Goal: Task Accomplishment & Management: Complete application form

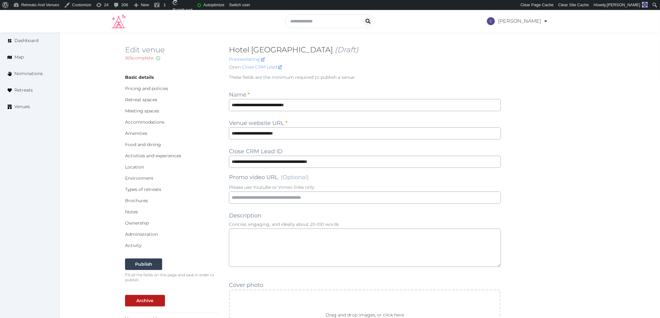
click at [346, 47] on div "Edit venue 16 % complete Fill out all the fields in your listing to increase it…" at bounding box center [359, 59] width 469 height 28
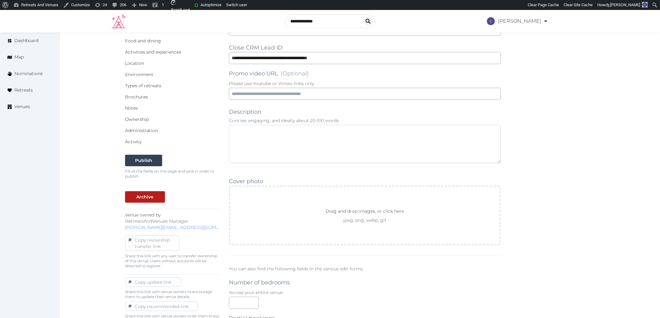
click at [263, 134] on textarea at bounding box center [365, 144] width 272 height 38
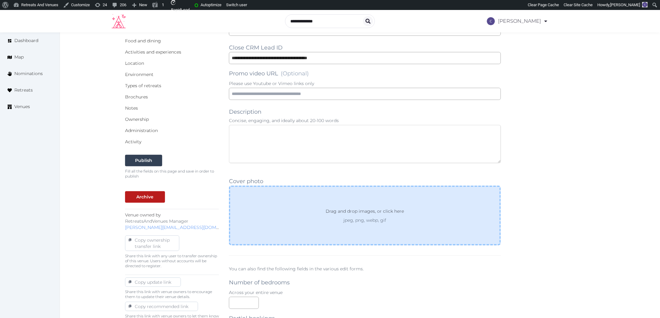
paste textarea "**********"
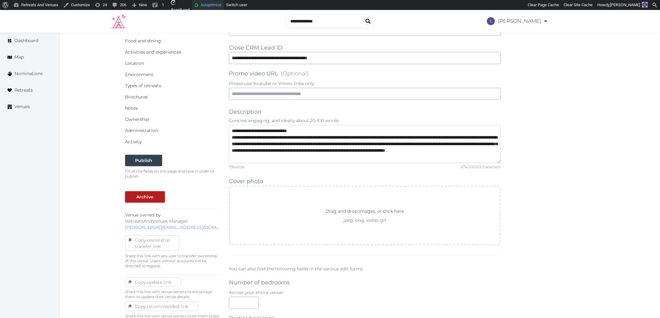
type textarea "**********"
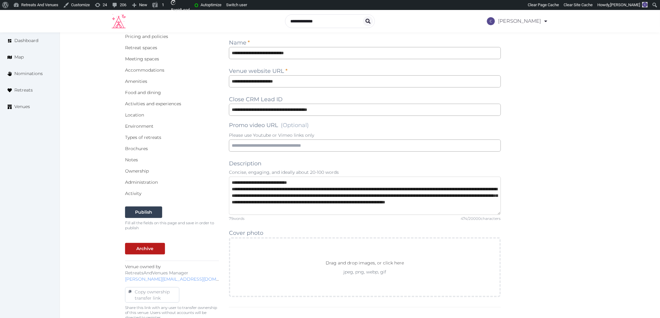
scroll to position [0, 0]
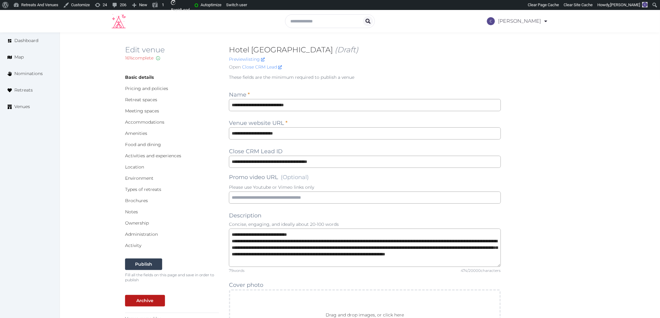
drag, startPoint x: 236, startPoint y: 48, endPoint x: 337, endPoint y: 51, distance: 101.7
click at [337, 51] on h2 "Hotel Alga Calella de Palafrugell (Draft)" at bounding box center [365, 50] width 272 height 10
click at [244, 26] on div "Catherine Mesina Account My Venue Listings My Retreats Logout" at bounding box center [330, 20] width 436 height 17
drag, startPoint x: 227, startPoint y: 48, endPoint x: 346, endPoint y: 51, distance: 119.4
click at [346, 51] on div "Edit venue 16 % complete Fill out all the fields in your listing to increase it…" at bounding box center [359, 59] width 469 height 28
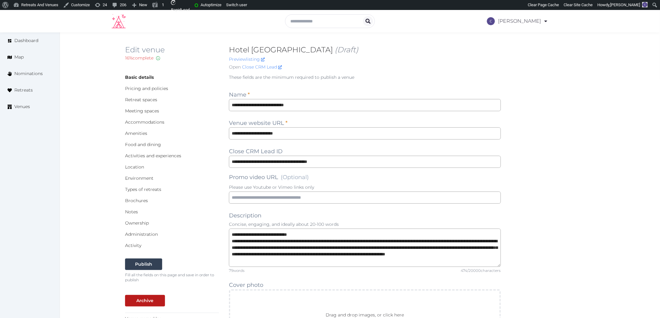
copy h2 "Hotel [GEOGRAPHIC_DATA]"
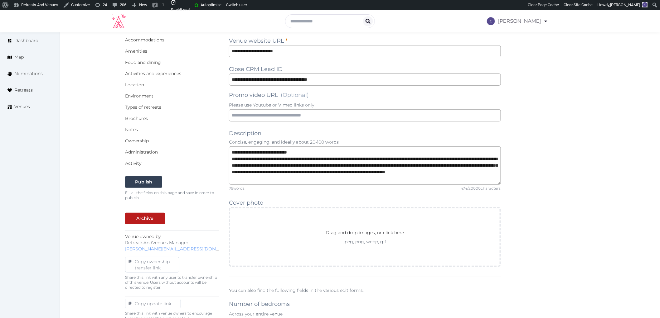
scroll to position [173, 0]
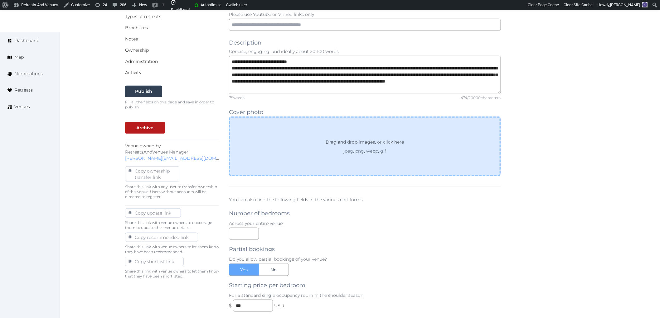
click at [356, 169] on div "Drag and drop images, or click here jpeg, png, webp, gif" at bounding box center [365, 147] width 272 height 60
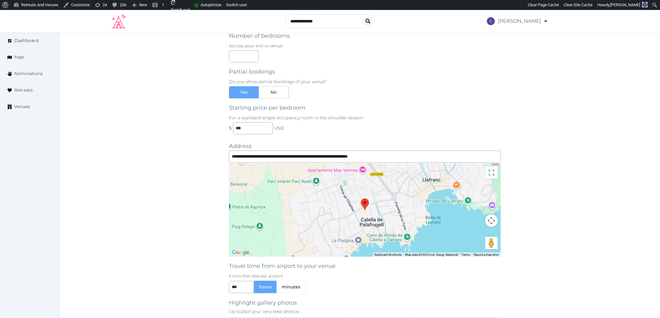
scroll to position [589, 0]
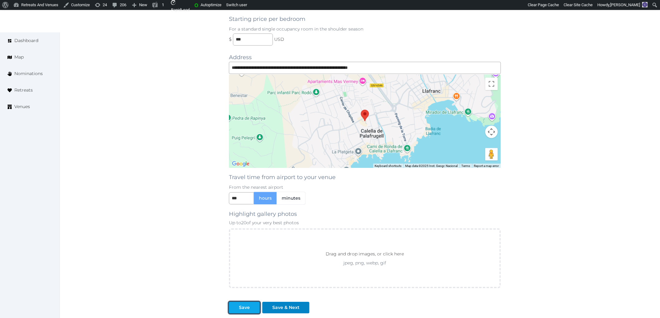
click at [239, 312] on button "Save" at bounding box center [244, 308] width 31 height 12
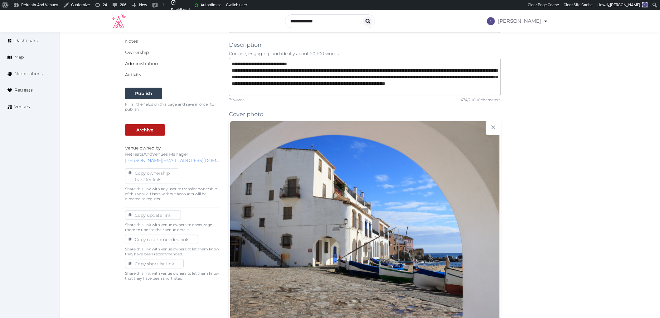
scroll to position [0, 0]
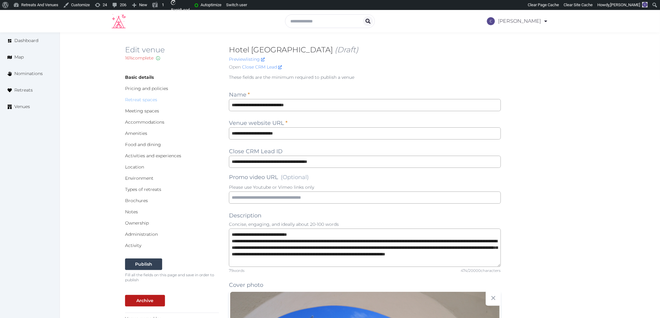
click at [147, 100] on link "Retreat spaces" at bounding box center [141, 100] width 32 height 6
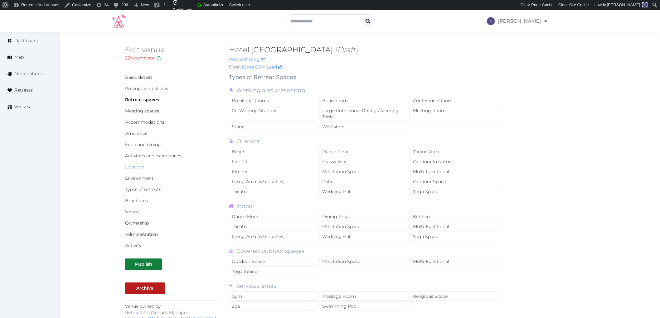
click at [140, 168] on link "Location" at bounding box center [134, 167] width 19 height 6
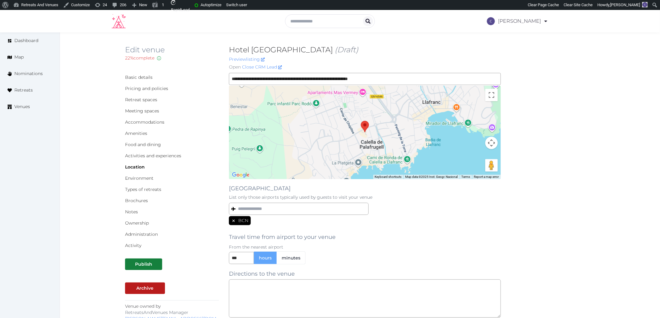
click at [231, 220] on icon at bounding box center [233, 221] width 4 height 4
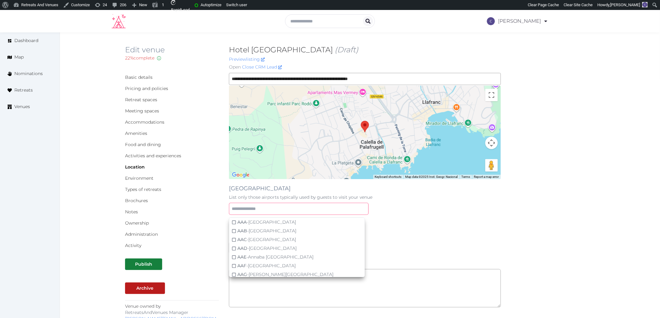
click at [248, 210] on input "text" at bounding box center [299, 209] width 140 height 12
type input "***"
click at [253, 264] on div "GRO - [GEOGRAPHIC_DATA]-[GEOGRAPHIC_DATA]" at bounding box center [291, 266] width 109 height 6
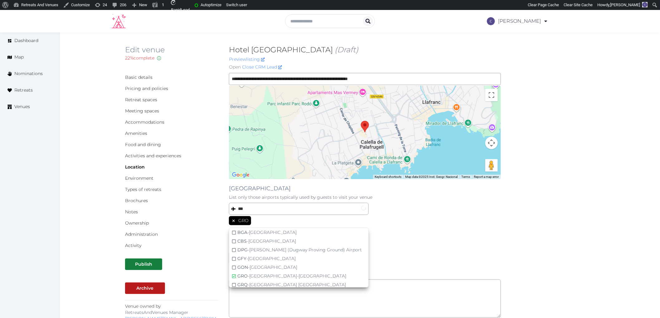
click at [501, 246] on div "**********" at bounding box center [359, 256] width 469 height 367
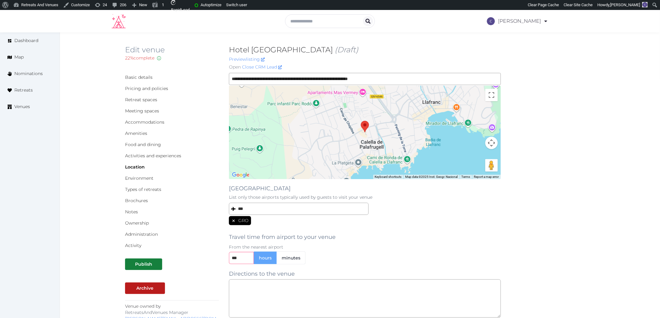
click at [246, 260] on input "***" at bounding box center [241, 258] width 25 height 12
type input "*"
type input "***"
click at [343, 264] on div "*** hours minutes" at bounding box center [365, 258] width 272 height 13
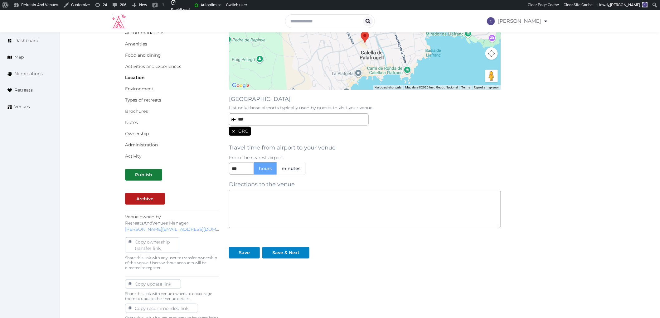
scroll to position [104, 0]
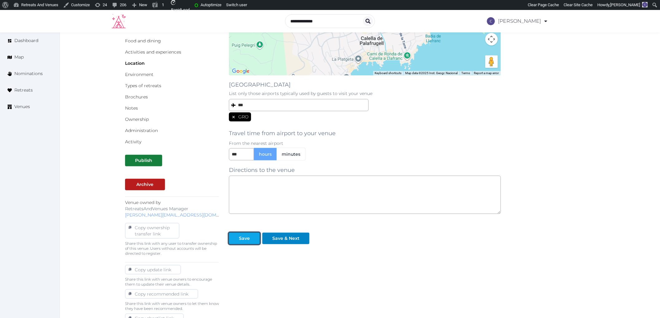
click at [247, 239] on div "Save" at bounding box center [244, 238] width 11 height 7
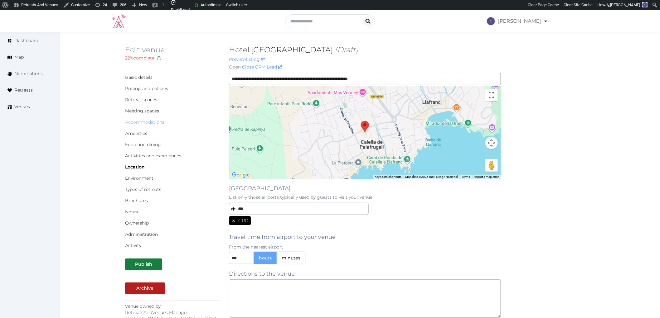
click at [155, 123] on link "Accommodations" at bounding box center [144, 122] width 39 height 6
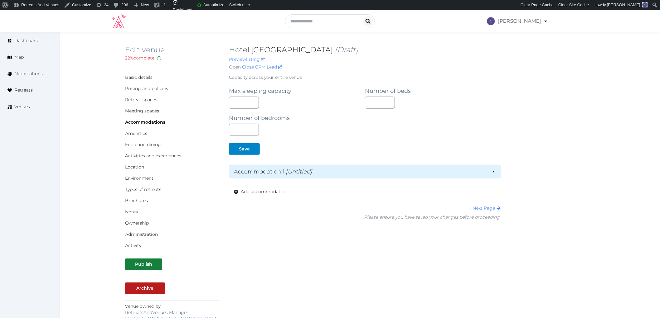
click at [362, 166] on div "Accommodation 1 : [Untitled]" at bounding box center [365, 172] width 272 height 14
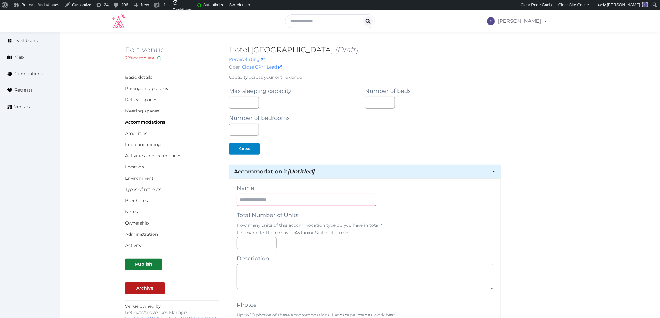
click at [347, 196] on input "text" at bounding box center [307, 200] width 140 height 12
paste input "**********"
type input "**********"
click at [278, 277] on textarea at bounding box center [365, 276] width 256 height 25
paste textarea "**********"
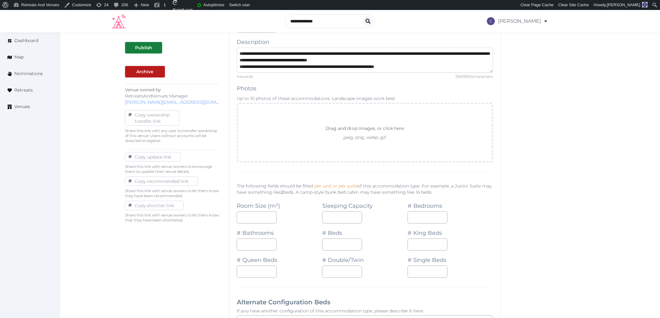
scroll to position [242, 0]
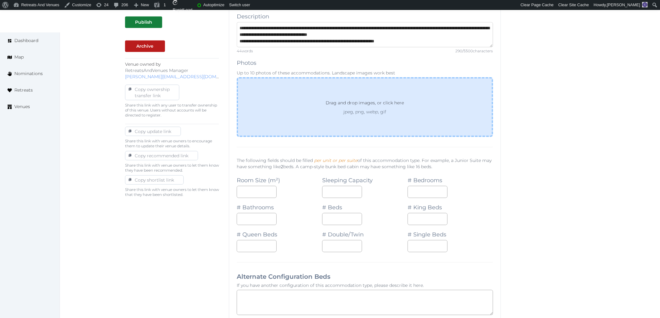
type textarea "**********"
click at [300, 136] on div "Drag and drop images, or click here jpeg, png, webp, gif" at bounding box center [365, 107] width 256 height 60
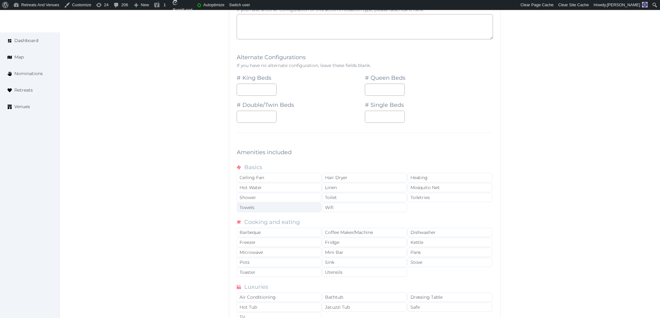
scroll to position [554, 0]
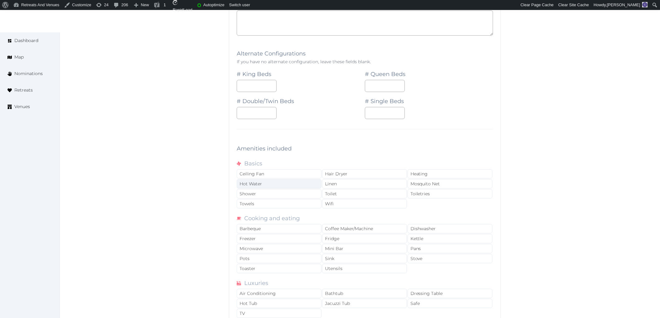
click at [274, 189] on div "Hot Water" at bounding box center [279, 183] width 85 height 9
click at [276, 197] on div "Shower" at bounding box center [279, 193] width 85 height 9
click at [280, 202] on div "Towels" at bounding box center [279, 203] width 85 height 9
click at [294, 185] on div "Hot Water" at bounding box center [279, 183] width 85 height 9
click at [330, 194] on div "Toilet" at bounding box center [364, 193] width 85 height 9
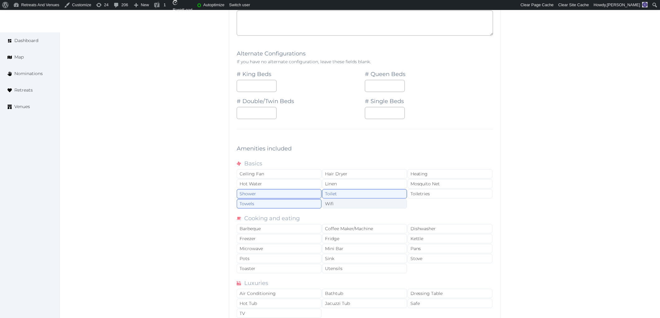
click at [339, 204] on div "Wifi" at bounding box center [364, 203] width 85 height 9
click at [429, 195] on div "Toiletries" at bounding box center [449, 193] width 85 height 9
click at [362, 175] on div "Hair Dryer" at bounding box center [364, 173] width 85 height 9
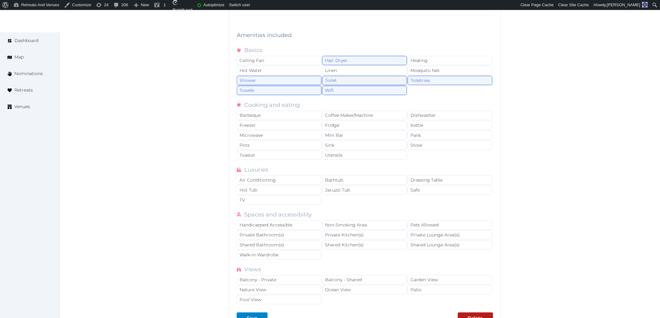
scroll to position [693, 0]
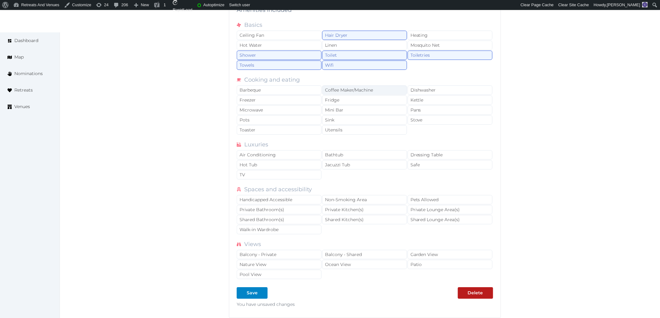
click at [354, 94] on div "Coffee Maker/Machine" at bounding box center [364, 89] width 85 height 9
click at [346, 102] on div "Fridge" at bounding box center [364, 99] width 85 height 9
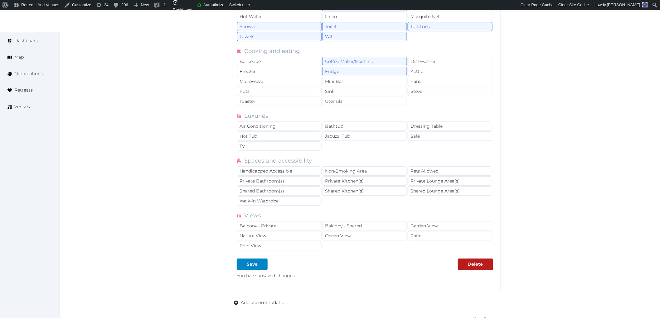
scroll to position [797, 0]
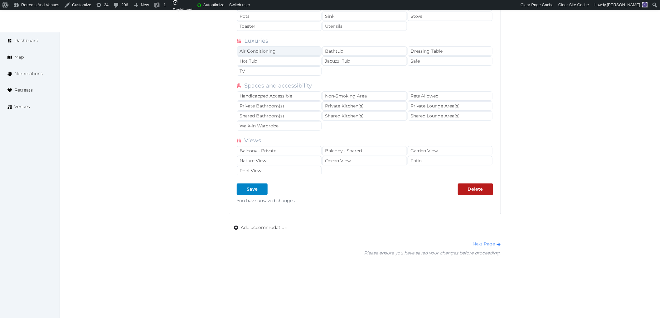
click at [269, 52] on div "Air Conditioning" at bounding box center [279, 50] width 85 height 9
drag, startPoint x: 278, startPoint y: 70, endPoint x: 285, endPoint y: 71, distance: 6.9
click at [280, 70] on div "TV" at bounding box center [279, 70] width 85 height 9
click at [433, 55] on div "Dressing Table" at bounding box center [449, 50] width 85 height 9
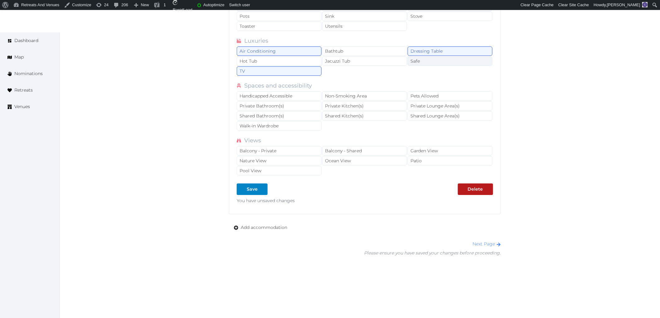
click at [436, 58] on div "Safe" at bounding box center [449, 60] width 85 height 9
click at [436, 55] on div "Dressing Table" at bounding box center [449, 50] width 85 height 9
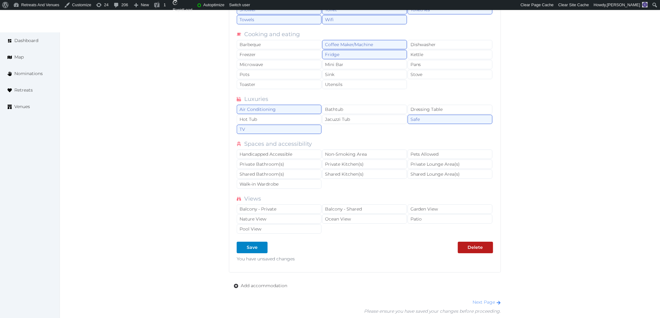
scroll to position [623, 0]
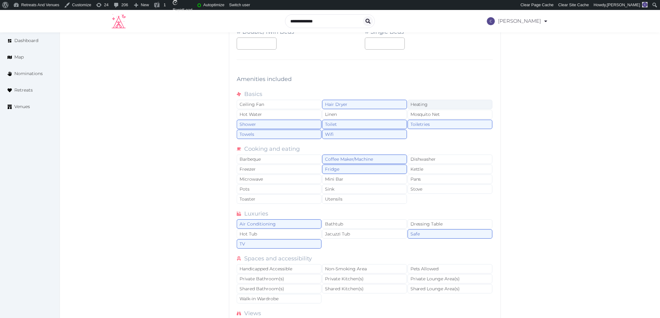
click at [433, 103] on div "Heating" at bounding box center [449, 104] width 85 height 9
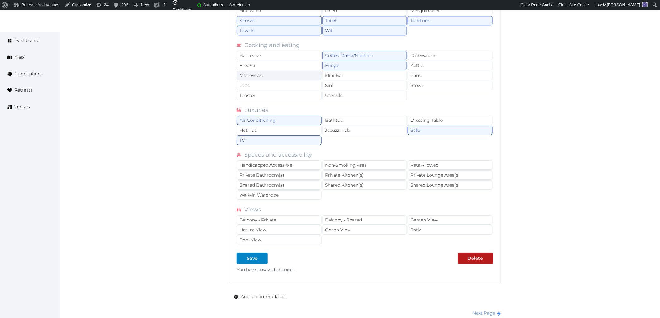
scroll to position [762, 0]
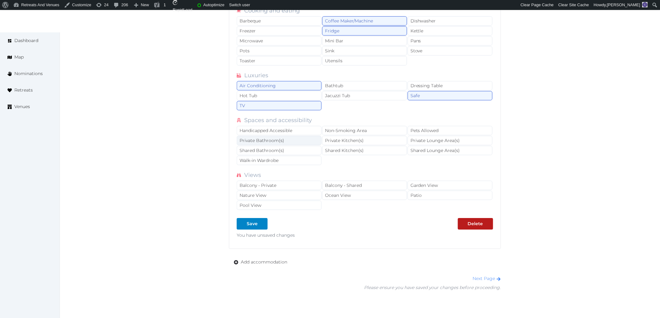
click at [282, 145] on div "Private Bathroom(s)" at bounding box center [279, 140] width 85 height 9
click at [325, 135] on div "Non-Smoking Area" at bounding box center [364, 130] width 85 height 9
click at [260, 220] on button "Save" at bounding box center [252, 224] width 31 height 12
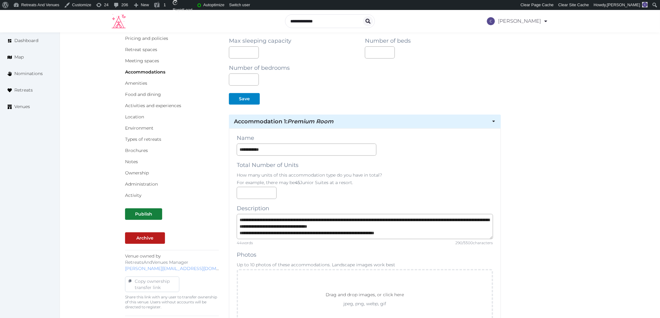
scroll to position [0, 0]
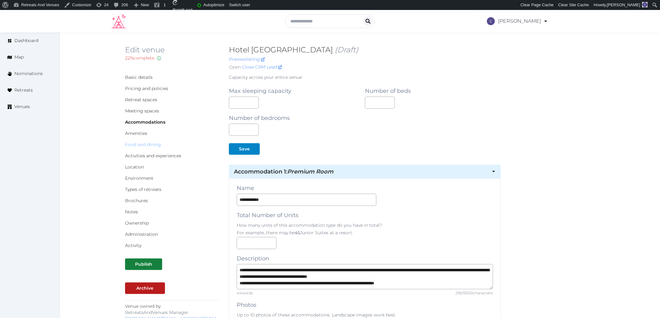
click at [154, 144] on link "Food and dining" at bounding box center [143, 145] width 36 height 6
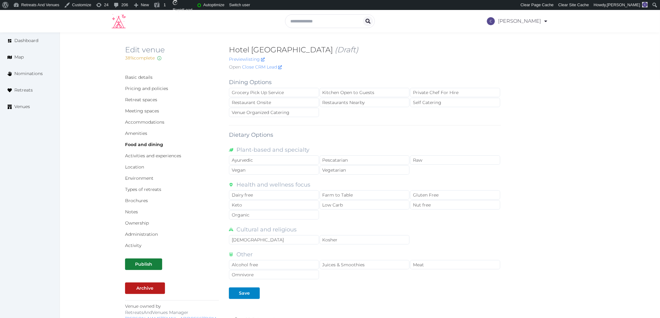
click at [212, 173] on div "Basic details Pricing and policies Retreat spaces Meeting spaces Accommodations…" at bounding box center [172, 161] width 94 height 175
click at [260, 104] on div "Restaurant Onsite" at bounding box center [274, 102] width 90 height 9
click at [344, 99] on div "Restaurants Nearby" at bounding box center [365, 102] width 90 height 9
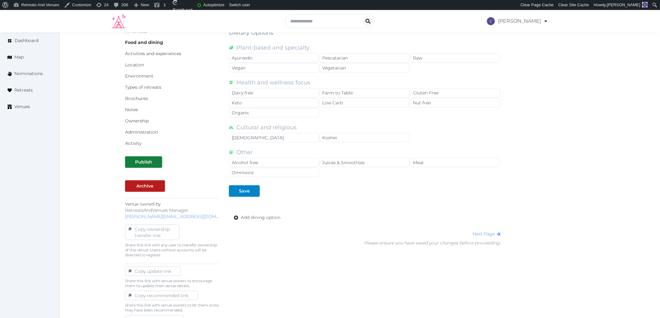
scroll to position [104, 0]
click at [253, 198] on div "Dining Options Grocery Pick Up Service Kitchen Open to Guests Private Chef For …" at bounding box center [365, 107] width 272 height 276
click at [254, 196] on div "Dining Options Grocery Pick Up Service Kitchen Open to Guests Private Chef For …" at bounding box center [365, 107] width 272 height 276
click at [253, 190] on div at bounding box center [254, 189] width 7 height 7
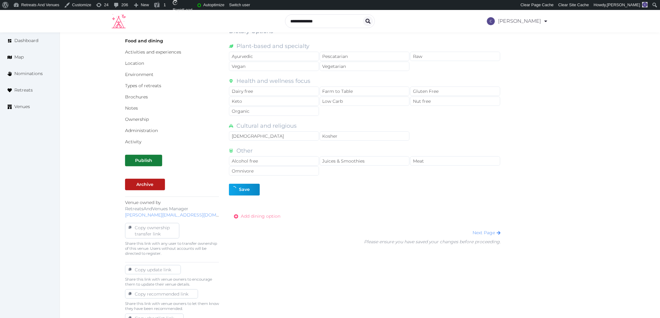
drag, startPoint x: 260, startPoint y: 210, endPoint x: 263, endPoint y: 219, distance: 8.7
click at [260, 212] on div "Dining Options Grocery Pick Up Service Kitchen Open to Guests Private Chef For …" at bounding box center [365, 107] width 272 height 276
click at [264, 221] on link "Add dining option" at bounding box center [257, 217] width 56 height 12
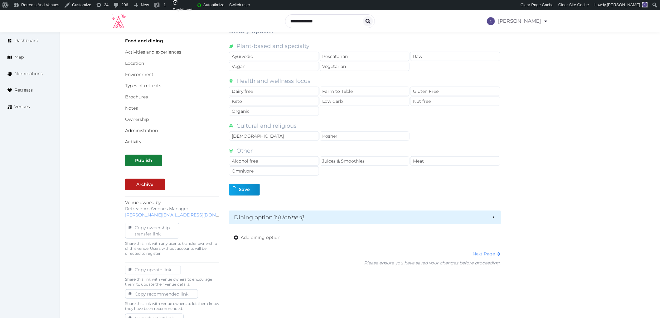
drag, startPoint x: 273, startPoint y: 229, endPoint x: 275, endPoint y: 222, distance: 7.1
click at [275, 222] on div "Dining Options Grocery Pick Up Service Kitchen Open to Guests Private Chef For …" at bounding box center [365, 117] width 272 height 297
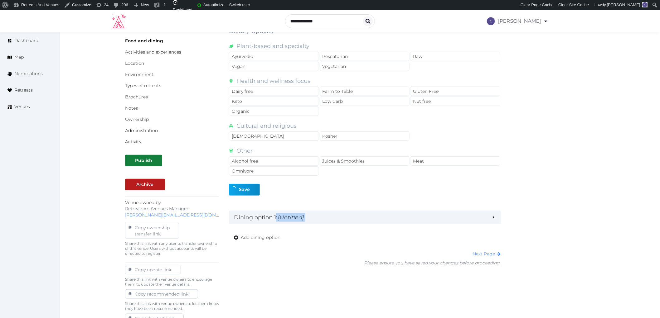
click at [277, 225] on div "Dining Options Grocery Pick Up Service Kitchen Open to Guests Private Chef For …" at bounding box center [365, 117] width 272 height 297
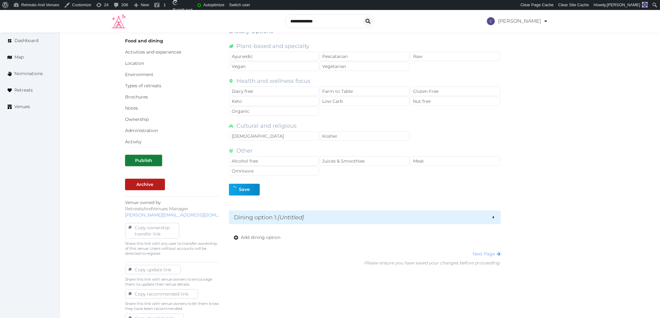
click at [260, 213] on div "Dining option 1 : [Untitled]" at bounding box center [365, 218] width 272 height 14
click at [303, 244] on input "text" at bounding box center [297, 245] width 120 height 12
type input "*"
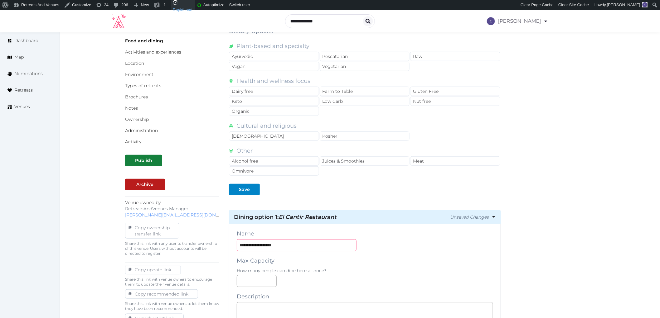
type input "**********"
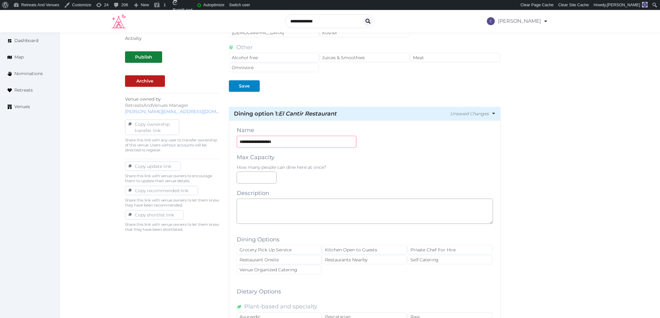
scroll to position [208, 0]
click at [303, 219] on textarea at bounding box center [365, 211] width 256 height 25
paste textarea "**********"
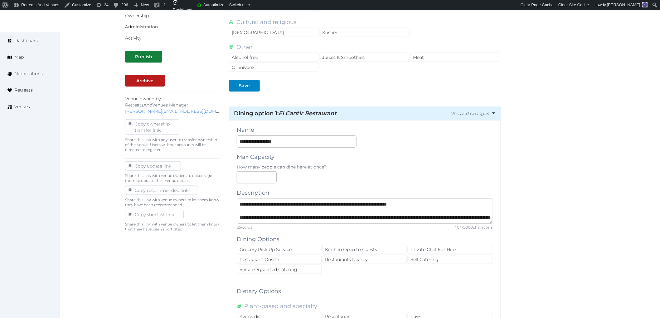
scroll to position [23, 0]
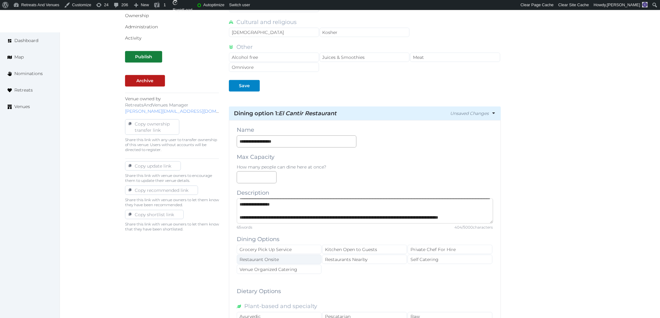
type textarea "**********"
click at [306, 256] on div "Restaurant Onsite" at bounding box center [279, 259] width 85 height 9
click at [388, 256] on div "Restaurants Nearby" at bounding box center [364, 259] width 85 height 9
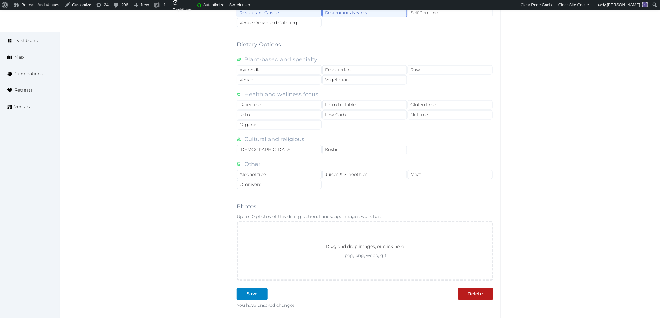
scroll to position [519, 0]
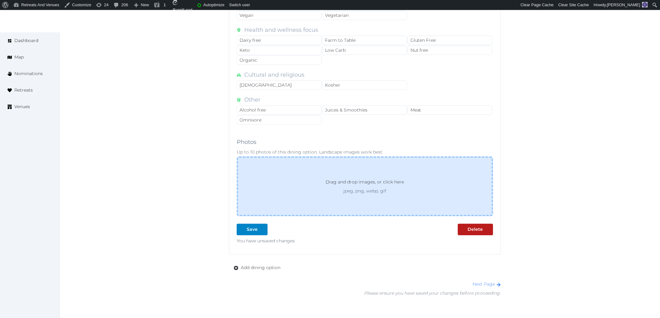
click at [432, 199] on div "Drag and drop images, or click here jpeg, png, webp, gif" at bounding box center [365, 186] width 256 height 60
click at [372, 186] on p "Drag and drop images, or click here" at bounding box center [364, 183] width 88 height 9
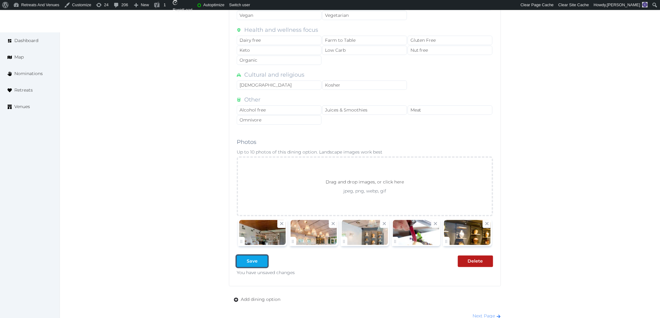
click at [258, 262] on div "Save" at bounding box center [252, 261] width 28 height 7
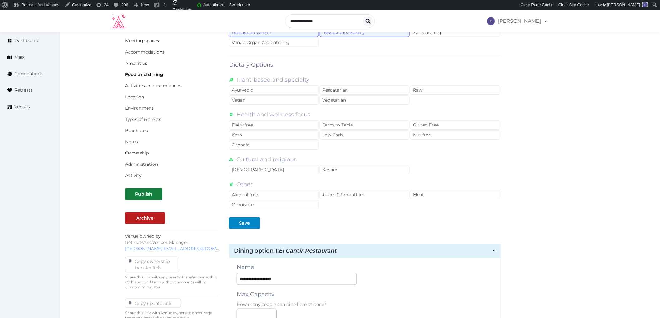
scroll to position [69, 0]
click at [162, 87] on link "Activities and experiences" at bounding box center [153, 87] width 56 height 6
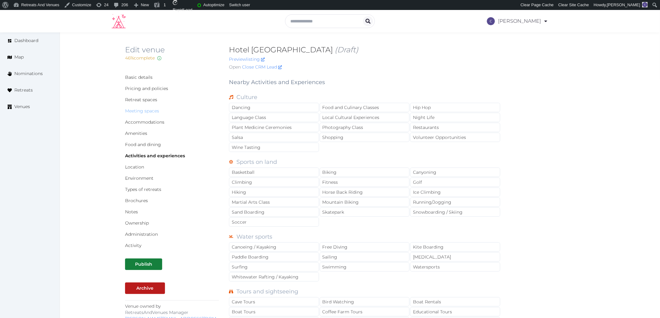
click at [133, 110] on link "Meeting spaces" at bounding box center [142, 111] width 34 height 6
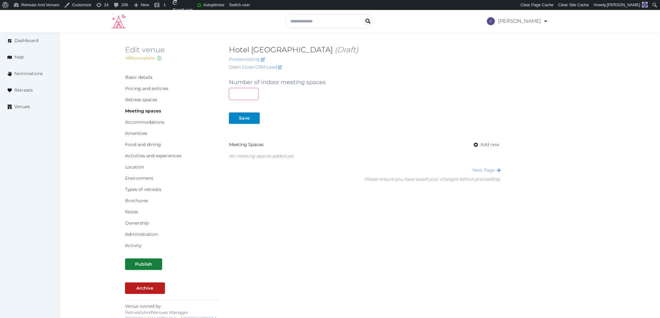
click at [247, 94] on input "number" at bounding box center [244, 94] width 30 height 12
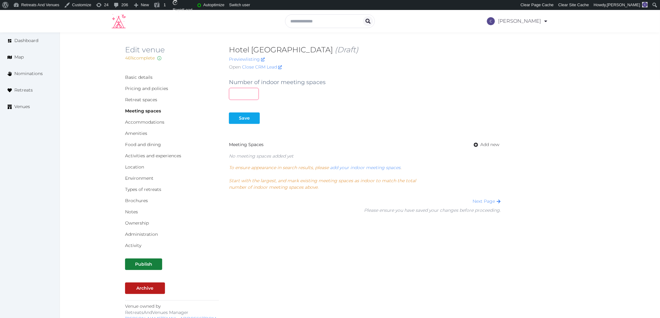
type input "*"
click at [235, 123] on button "Save" at bounding box center [244, 119] width 31 height 12
click at [482, 148] on span "Add new" at bounding box center [489, 145] width 19 height 7
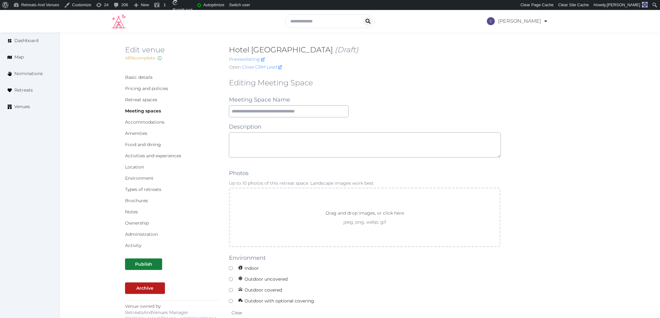
click at [313, 113] on input "text" at bounding box center [289, 111] width 120 height 12
paste input "****"
type input "****"
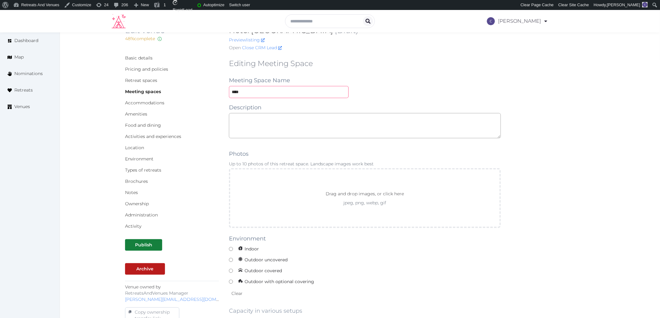
scroll to position [35, 0]
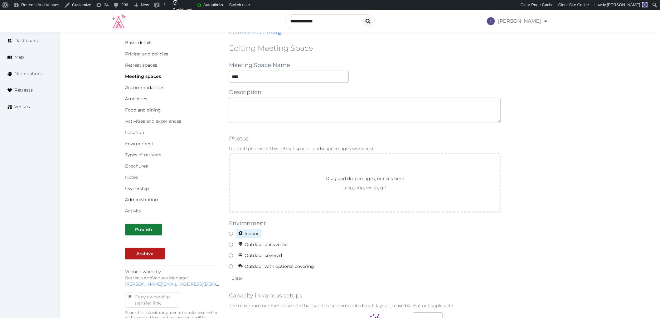
click at [240, 231] on icon at bounding box center [240, 233] width 4 height 4
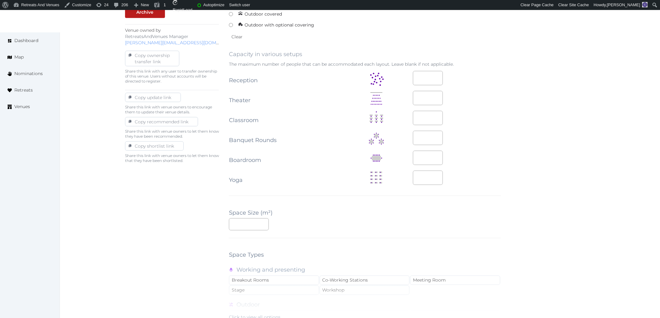
scroll to position [277, 0]
click at [251, 219] on input "number" at bounding box center [249, 224] width 40 height 12
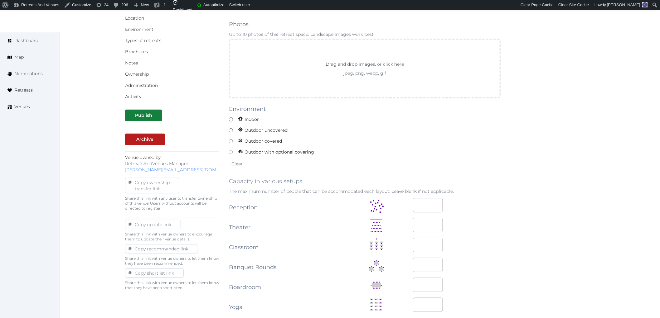
scroll to position [138, 0]
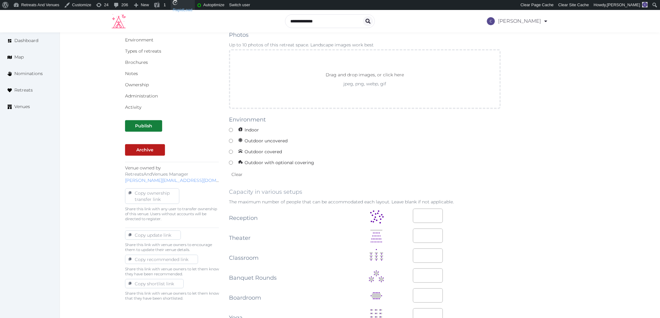
type input "***"
click at [423, 214] on input "number" at bounding box center [428, 216] width 30 height 14
type input "***"
click at [416, 277] on input "number" at bounding box center [428, 276] width 30 height 14
type input "***"
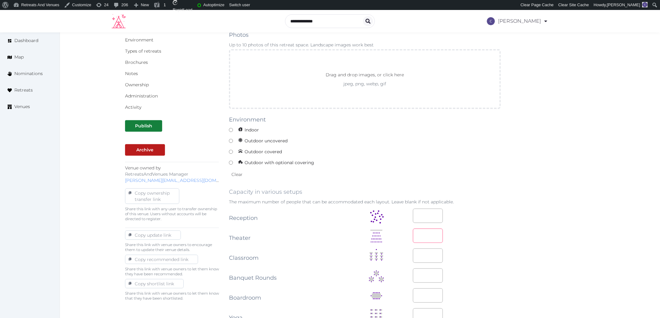
click at [421, 231] on input "number" at bounding box center [428, 236] width 30 height 14
type input "***"
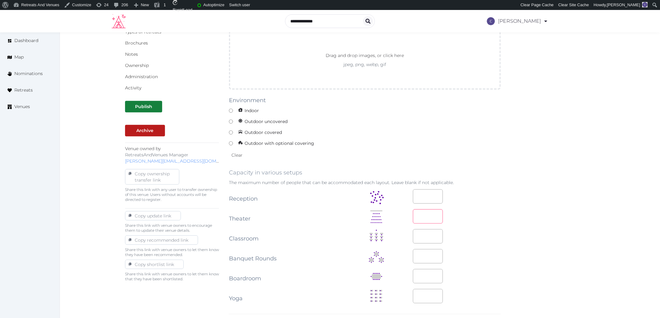
scroll to position [173, 0]
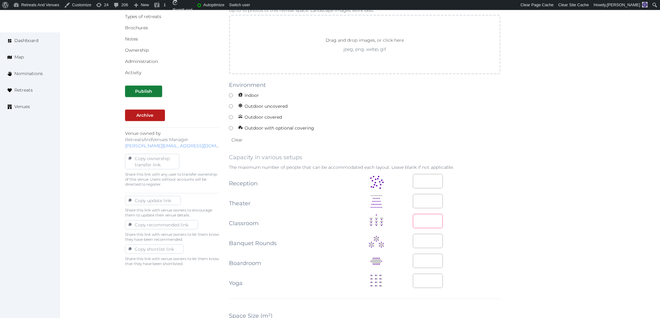
click at [418, 221] on input "number" at bounding box center [428, 221] width 30 height 14
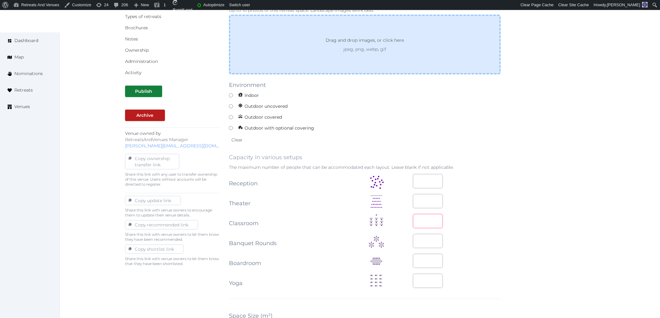
type input "***"
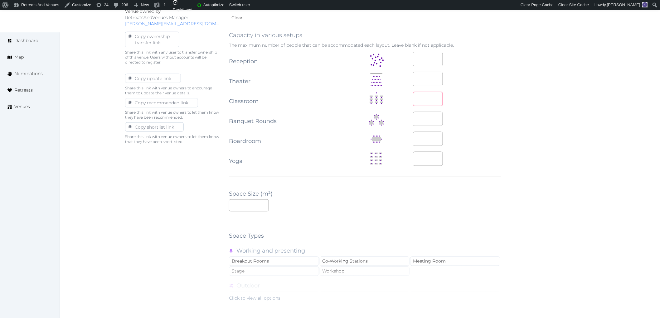
scroll to position [346, 0]
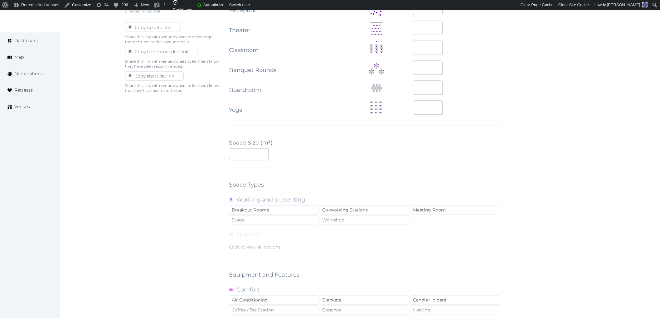
click at [262, 244] on div "Click to view all options" at bounding box center [254, 247] width 51 height 6
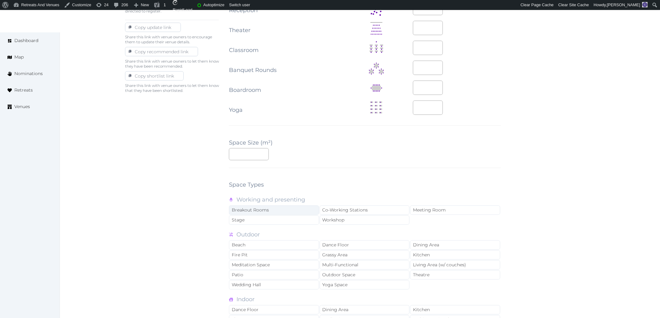
click at [284, 209] on div "Breakout Rooms" at bounding box center [274, 210] width 90 height 9
click at [423, 210] on div "Meeting Room" at bounding box center [455, 210] width 90 height 9
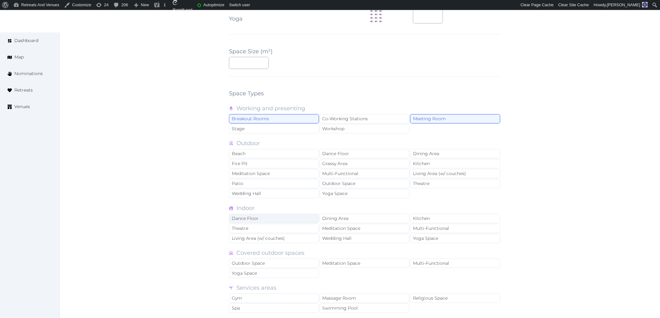
scroll to position [450, 0]
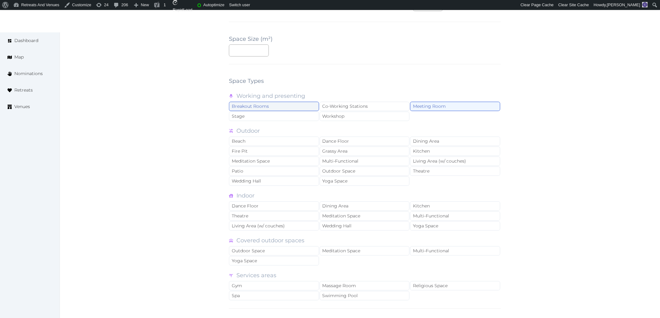
click at [258, 108] on div "Breakout Rooms" at bounding box center [274, 106] width 90 height 9
click at [267, 108] on div "Breakout Rooms" at bounding box center [274, 106] width 90 height 9
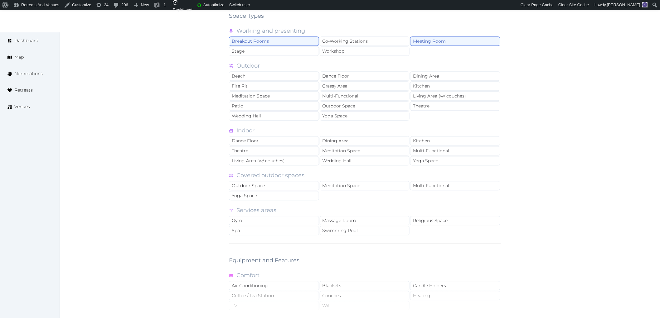
scroll to position [519, 0]
click at [275, 116] on div "Wedding Hall" at bounding box center [274, 112] width 90 height 9
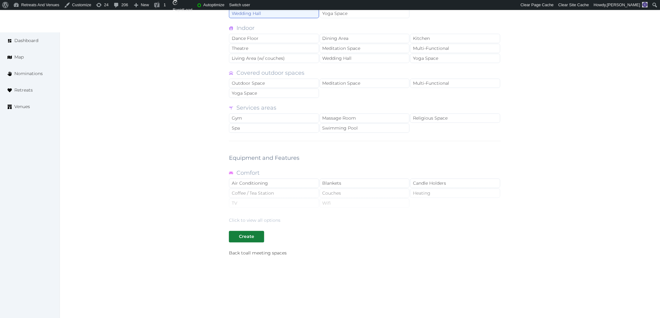
scroll to position [623, 0]
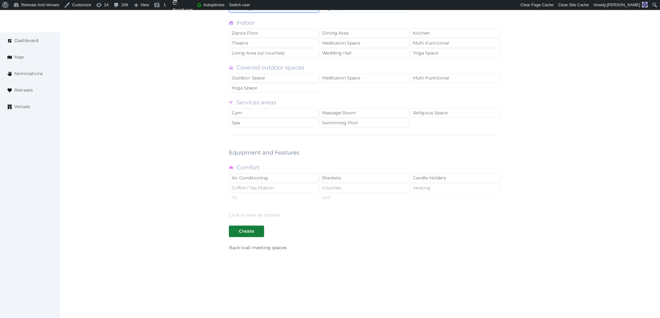
click at [269, 216] on div "Click to view all options" at bounding box center [254, 215] width 51 height 6
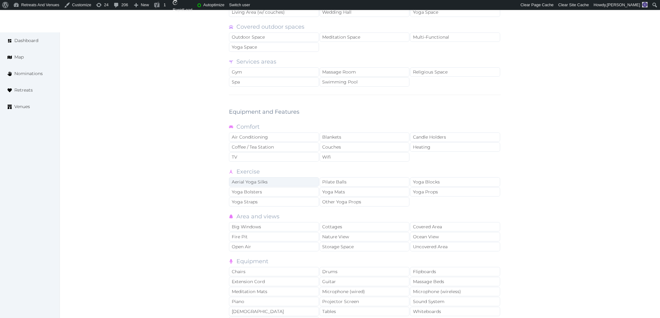
scroll to position [727, 0]
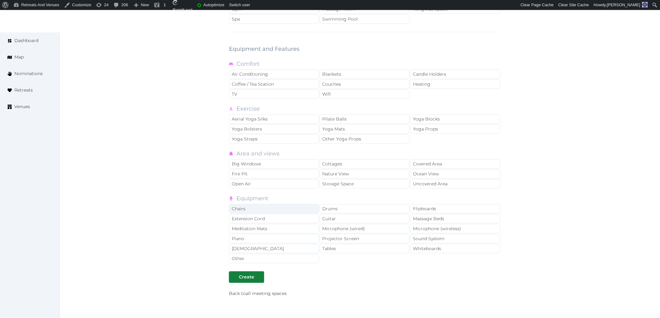
click at [277, 209] on div "Chairs" at bounding box center [274, 208] width 90 height 9
click at [344, 249] on div "Tables" at bounding box center [365, 248] width 90 height 9
click at [232, 279] on div at bounding box center [233, 277] width 7 height 7
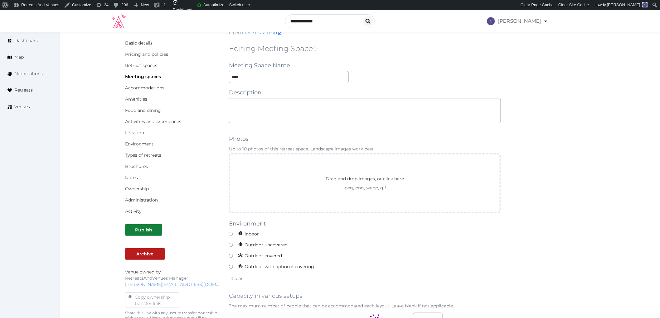
scroll to position [0, 0]
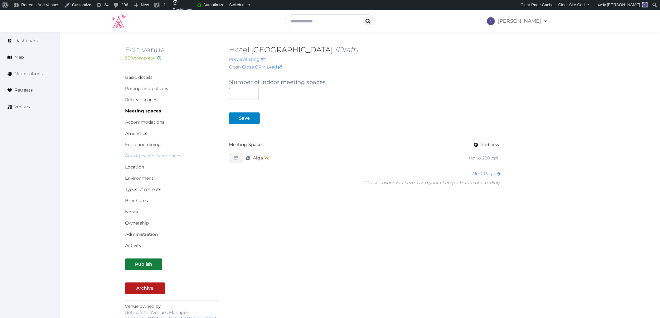
click at [162, 153] on link "Activities and experiences" at bounding box center [153, 156] width 56 height 6
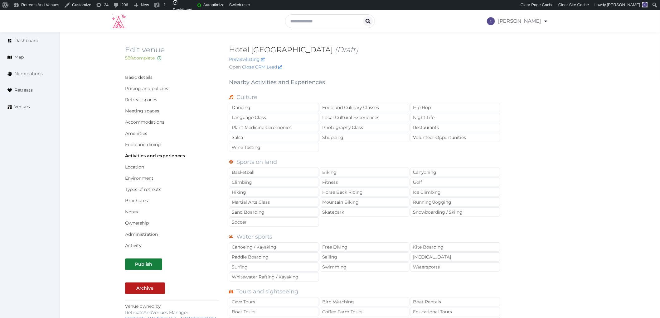
copy h2 "Hotel [GEOGRAPHIC_DATA]"
drag, startPoint x: 228, startPoint y: 49, endPoint x: 347, endPoint y: 49, distance: 118.8
click at [347, 49] on div "Edit venue 58 % complete Fill out all the fields in your listing to increase it…" at bounding box center [359, 59] width 469 height 28
copy h2 "Hotel [GEOGRAPHIC_DATA]"
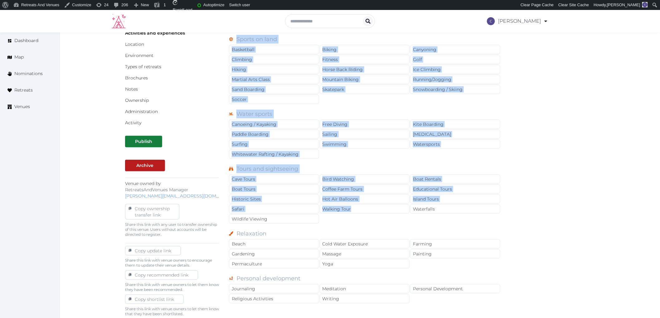
scroll to position [138, 0]
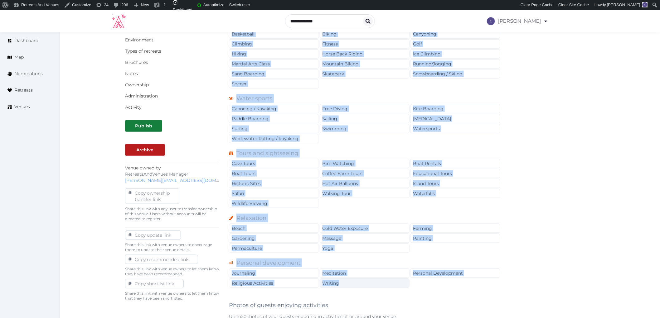
copy div "Culture Dancing Food and Culinary Classes Hip Hop Language Class Local Cultural…"
drag, startPoint x: 234, startPoint y: 99, endPoint x: 404, endPoint y: 284, distance: 251.1
click at [404, 284] on div "Culture Dancing Food and Culinary Classes Hip Hop Language Class Local Cultural…" at bounding box center [365, 118] width 272 height 339
